Goal: Information Seeking & Learning: Check status

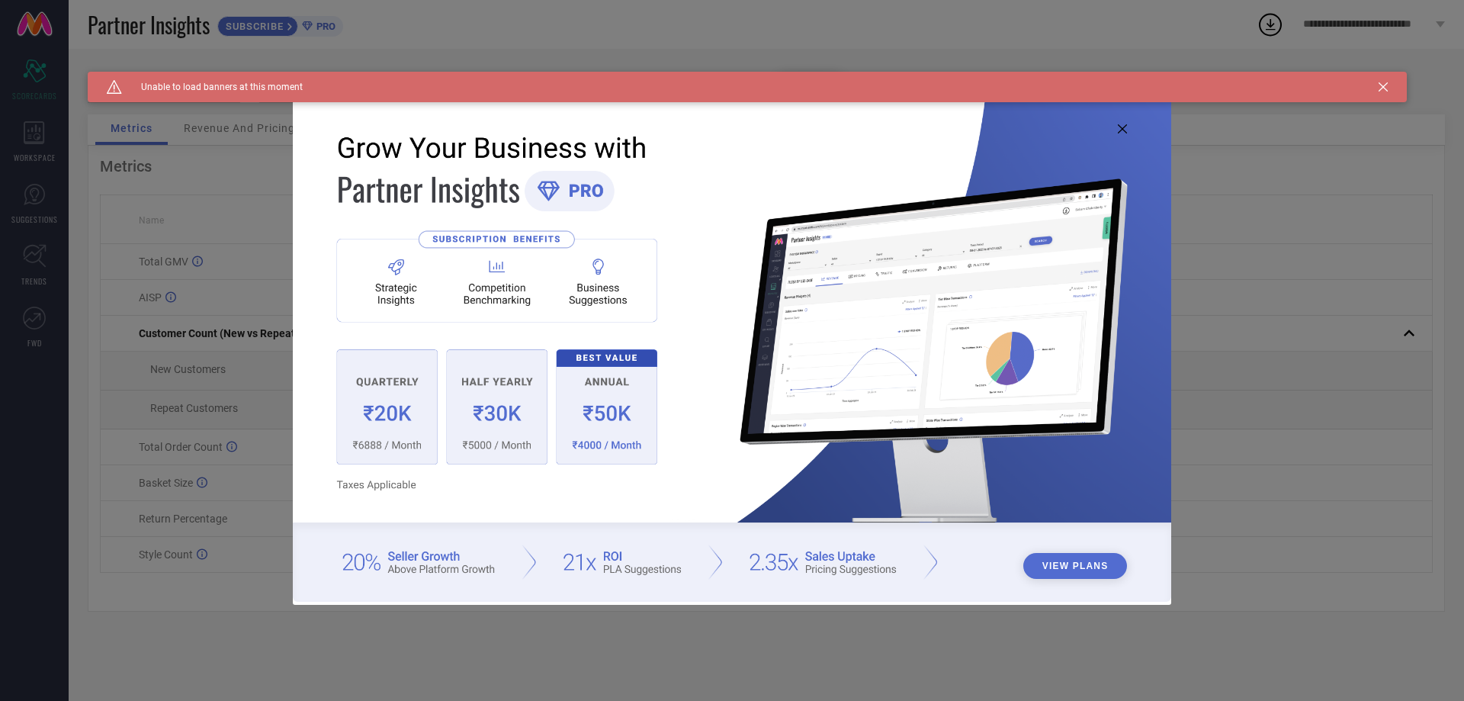
click at [1382, 87] on icon at bounding box center [1383, 86] width 9 height 9
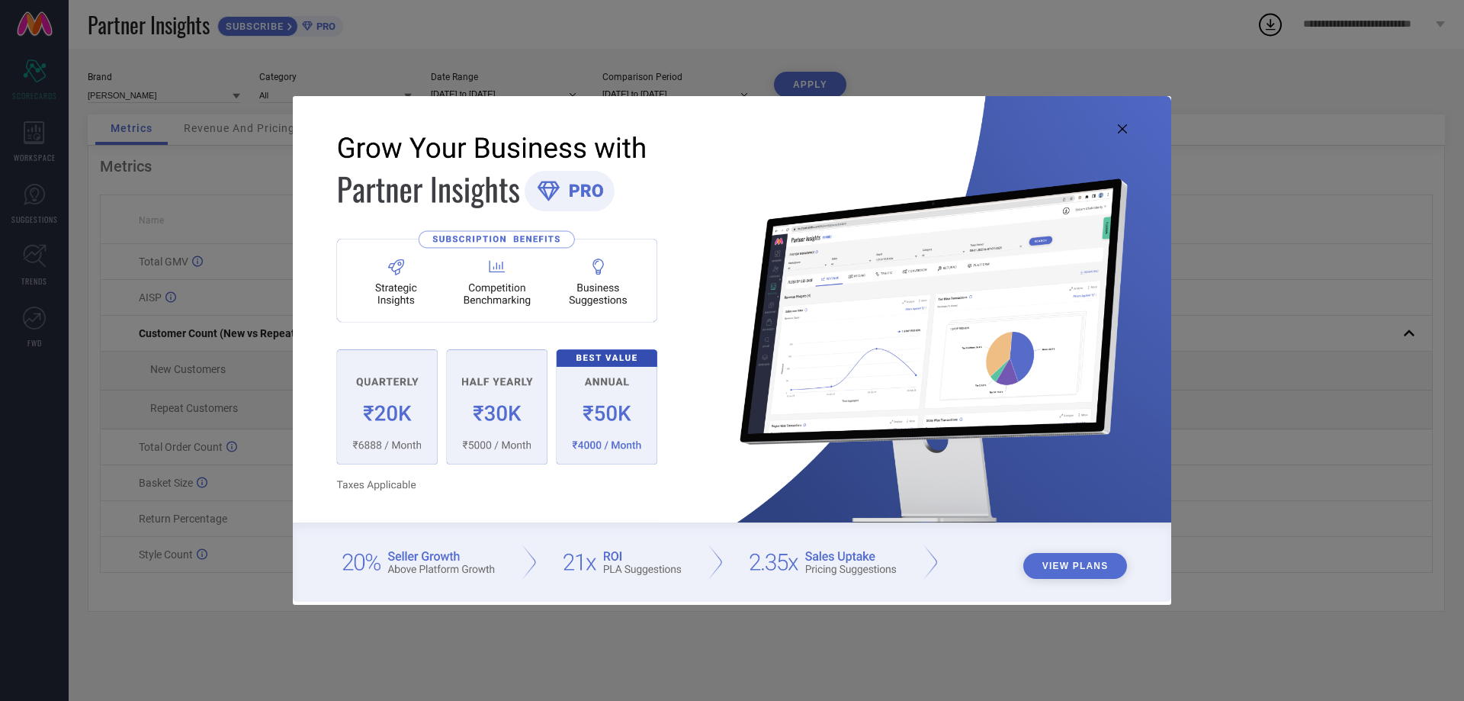
click at [1123, 123] on img at bounding box center [732, 348] width 879 height 505
click at [1122, 130] on icon at bounding box center [1122, 128] width 9 height 9
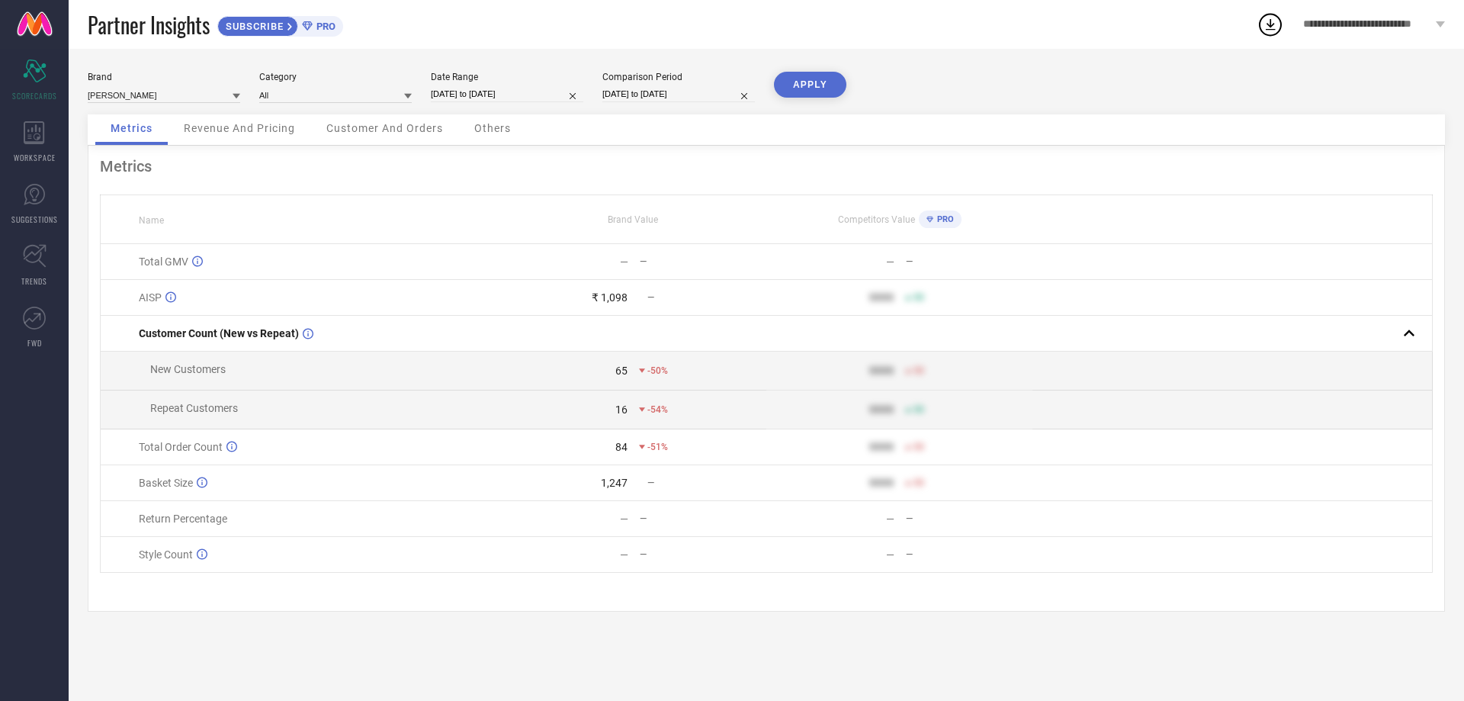
click at [811, 85] on button "APPLY" at bounding box center [810, 85] width 72 height 26
